Goal: Task Accomplishment & Management: Manage account settings

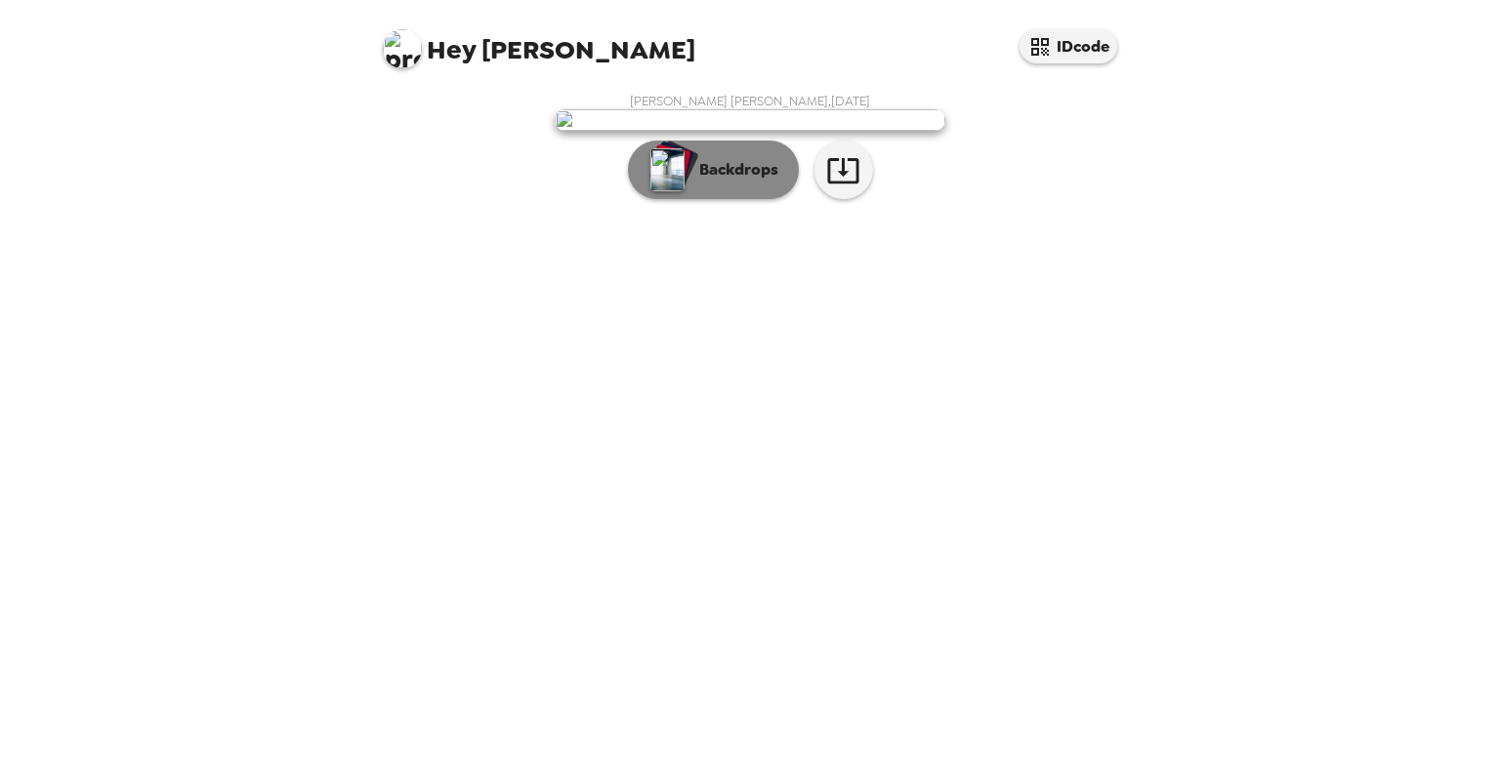
click at [737, 199] on button "Backdrops" at bounding box center [713, 170] width 171 height 59
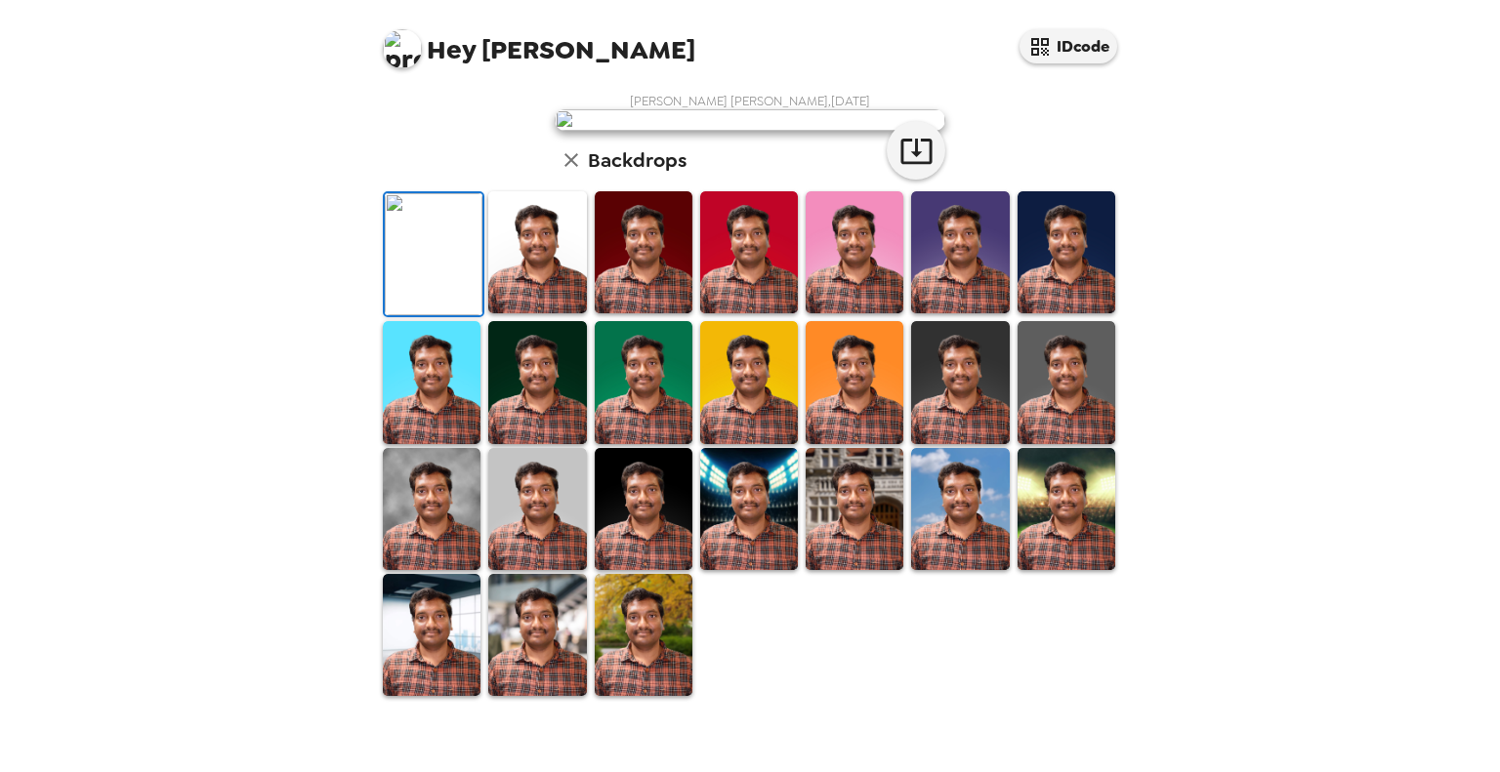
scroll to position [412, 0]
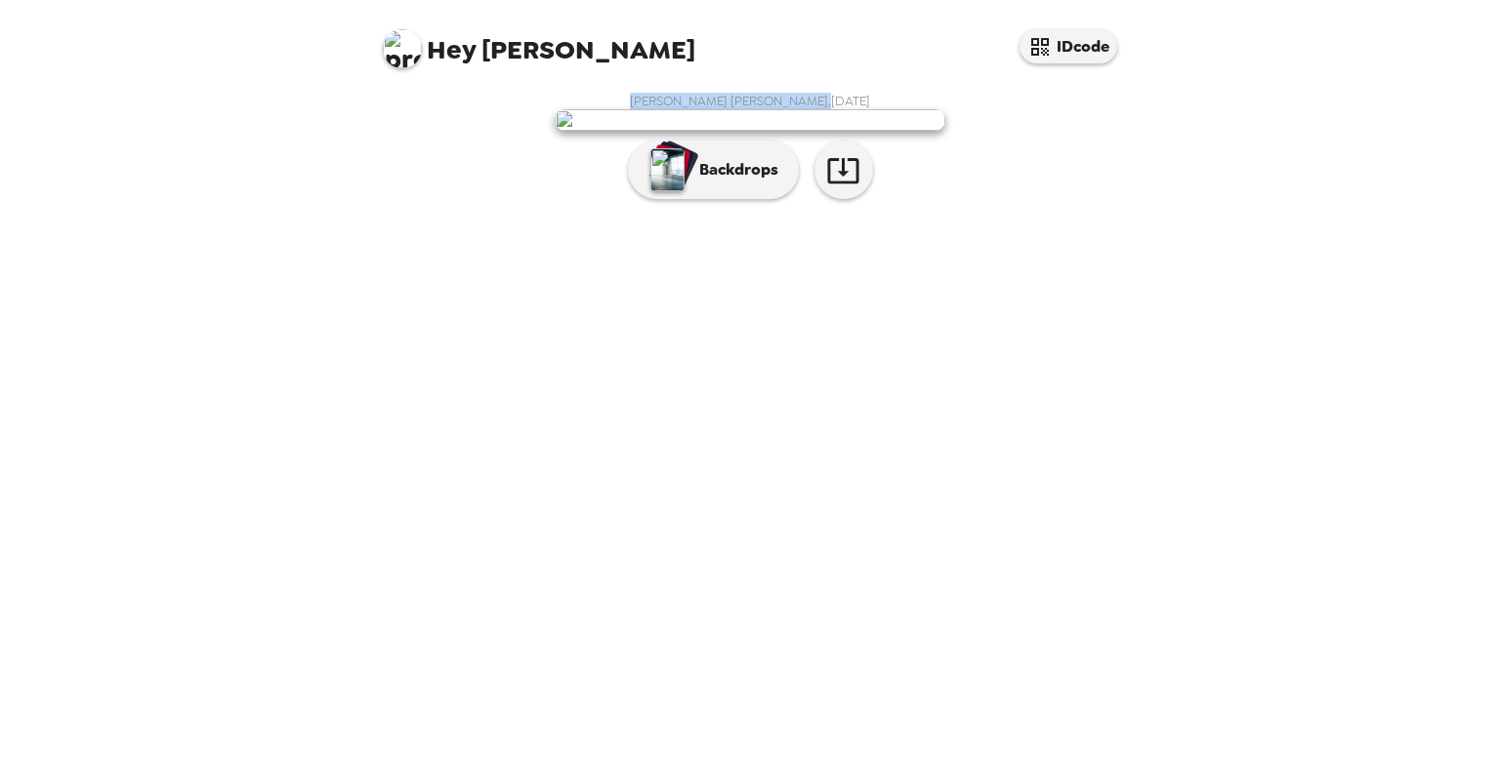
drag, startPoint x: 773, startPoint y: 103, endPoint x: 909, endPoint y: 99, distance: 135.8
click at [909, 99] on div "Phani Kumar Rudra , 09-16-2025 Backdrops" at bounding box center [750, 151] width 742 height 116
click at [397, 49] on img at bounding box center [402, 48] width 39 height 39
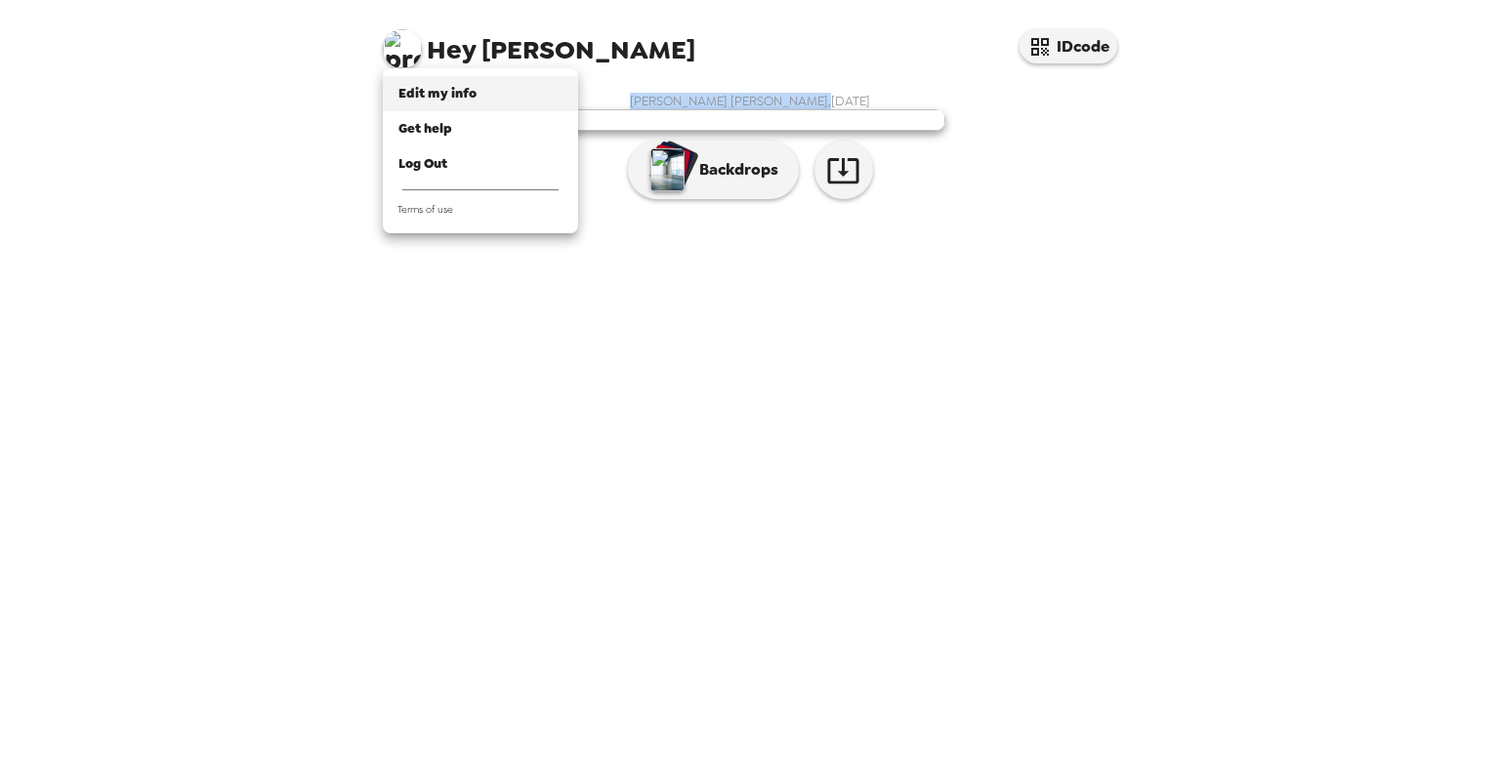
click at [439, 89] on span "Edit my info" at bounding box center [437, 93] width 78 height 17
